Goal: Check status: Check status

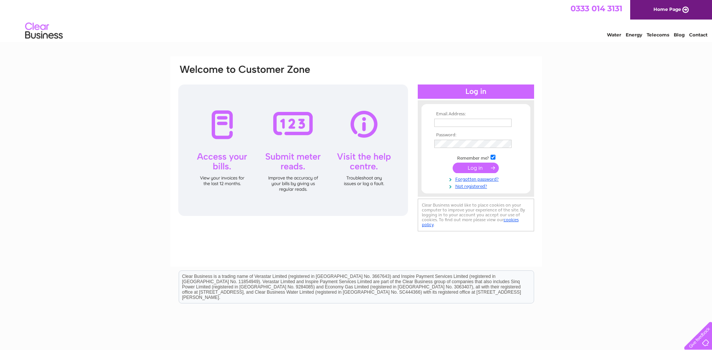
type input "haulage@hycross2000.co.uk"
click at [481, 167] on input "submit" at bounding box center [476, 168] width 46 height 11
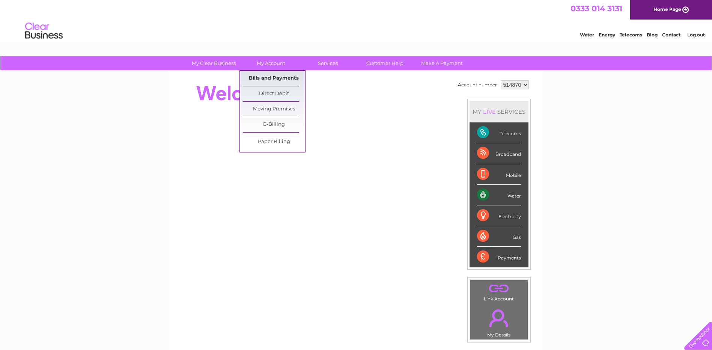
click at [270, 82] on link "Bills and Payments" at bounding box center [274, 78] width 62 height 15
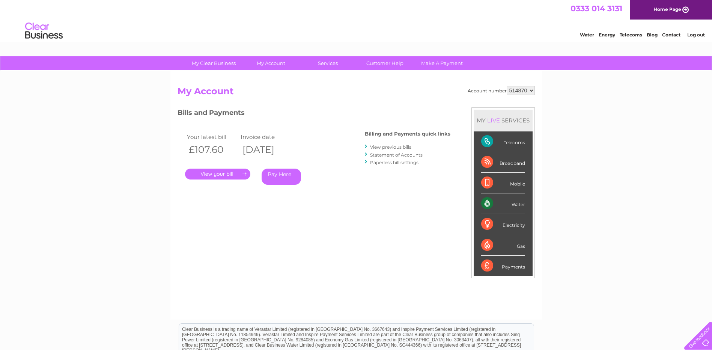
click at [220, 173] on link "." at bounding box center [217, 174] width 65 height 11
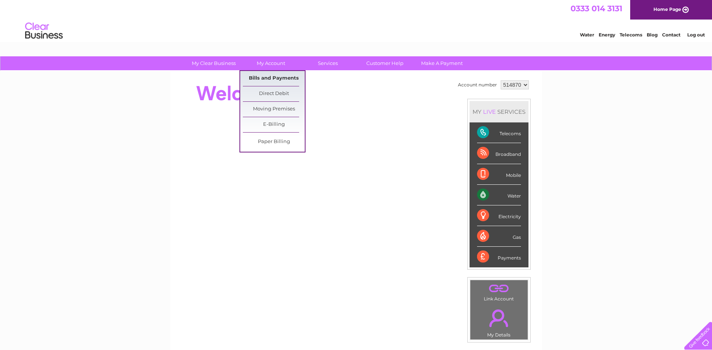
click at [294, 72] on link "Bills and Payments" at bounding box center [274, 78] width 62 height 15
